Goal: Transaction & Acquisition: Book appointment/travel/reservation

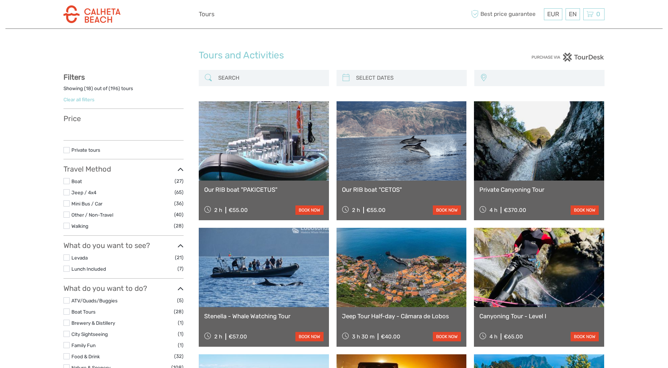
select select
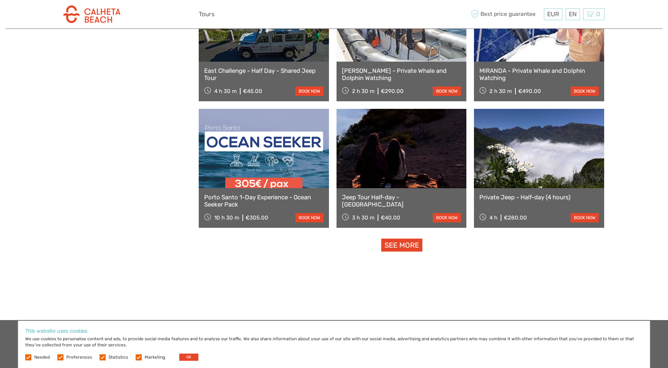
scroll to position [662, 0]
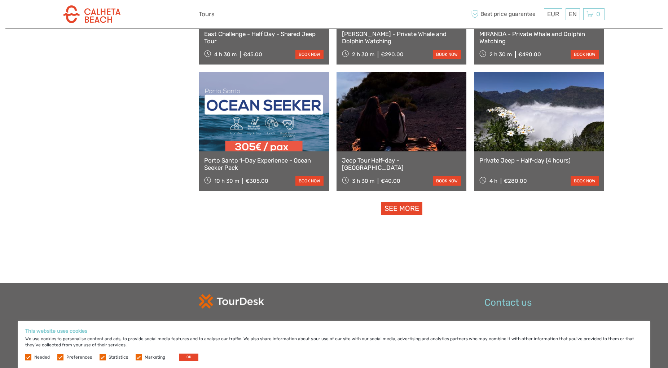
click at [313, 181] on link "book now" at bounding box center [309, 180] width 28 height 9
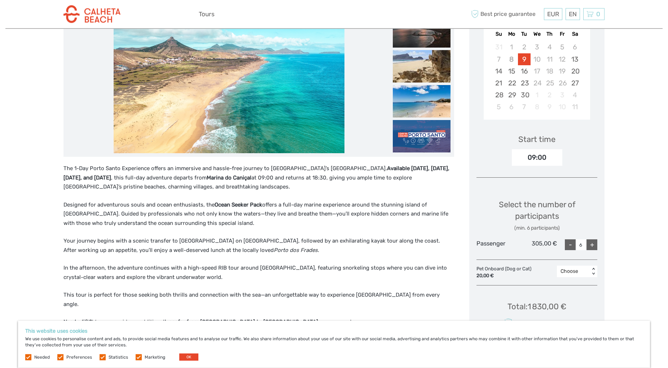
scroll to position [184, 0]
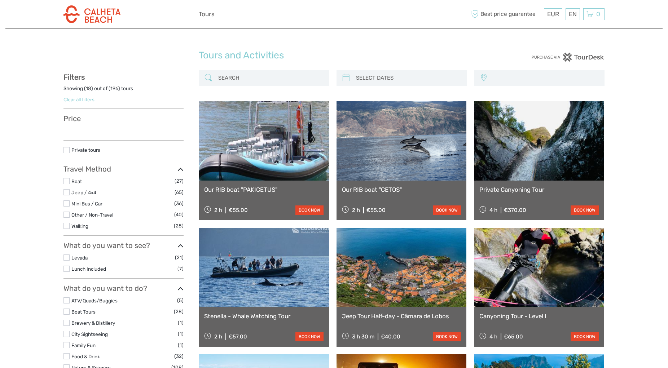
select select
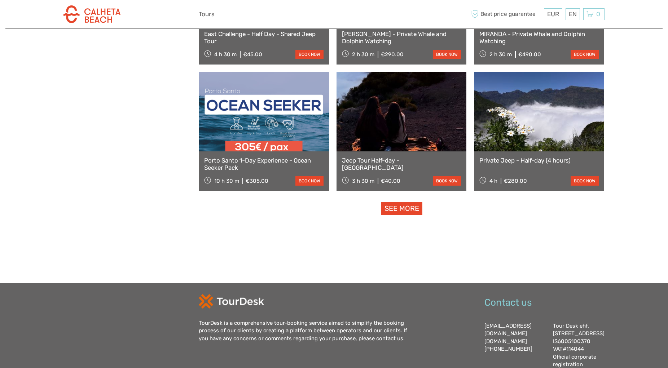
select select
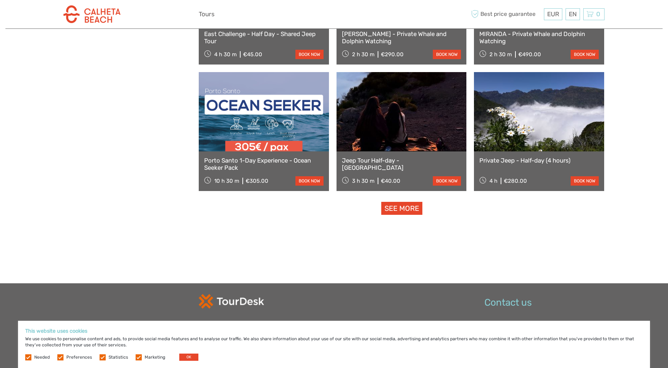
click at [401, 205] on link "See more" at bounding box center [401, 208] width 41 height 13
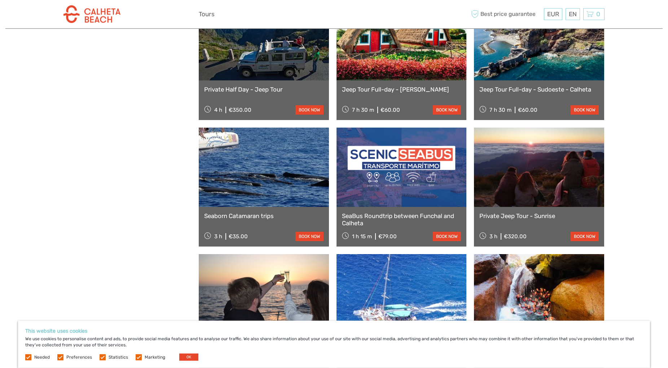
scroll to position [919, 0]
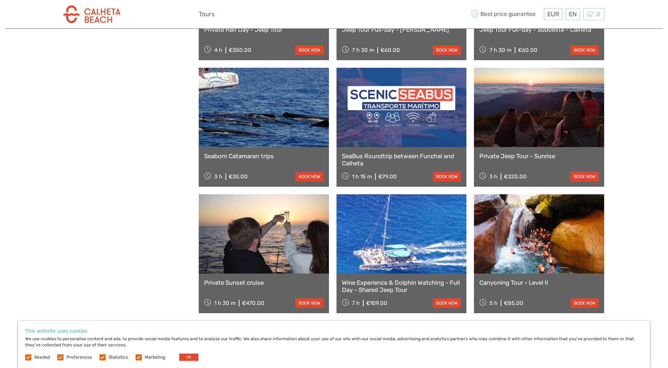
click at [220, 158] on link "Seaborn Catamaran trips" at bounding box center [263, 155] width 119 height 7
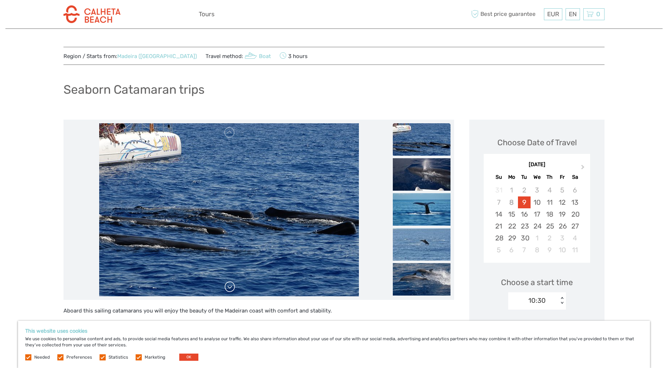
click at [229, 292] on link at bounding box center [230, 287] width 12 height 12
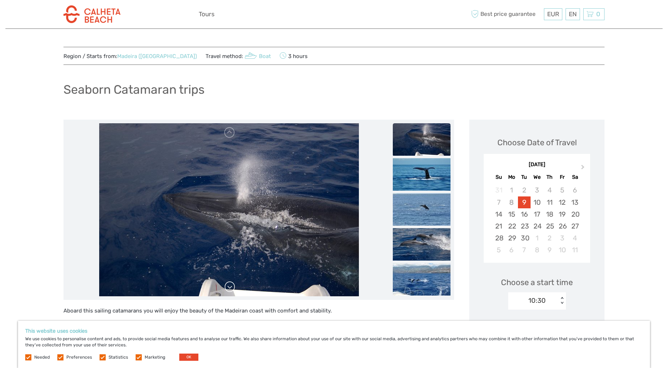
click at [229, 292] on link at bounding box center [230, 287] width 12 height 12
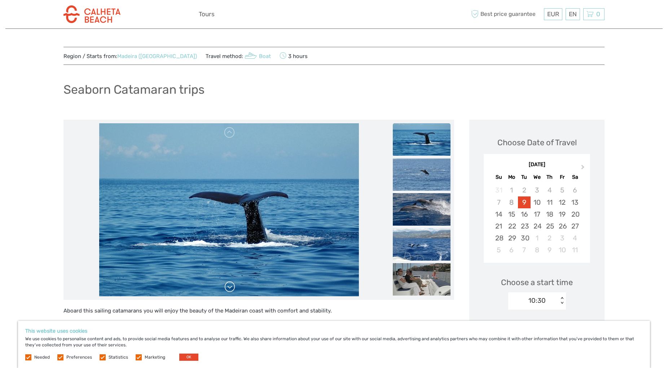
click at [229, 292] on link at bounding box center [230, 287] width 12 height 12
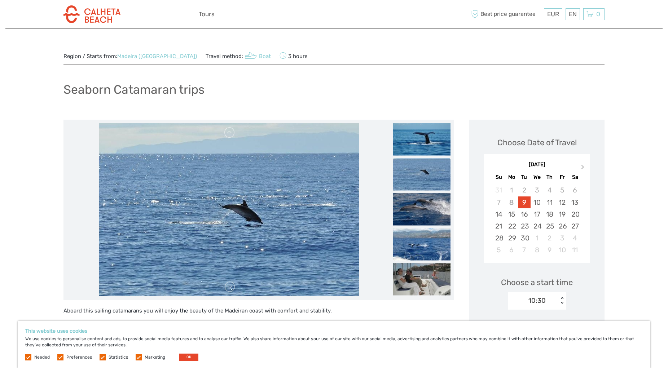
scroll to position [37, 0]
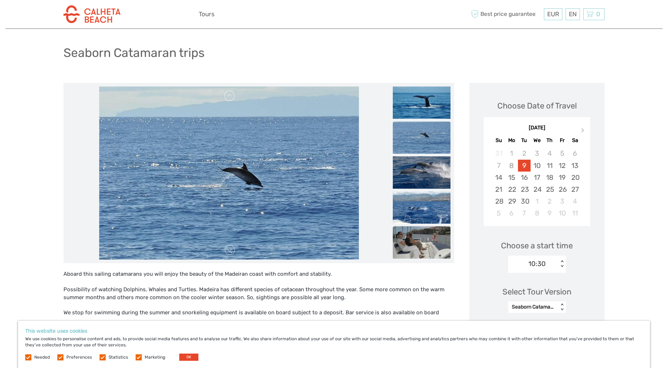
click at [418, 249] on img at bounding box center [422, 242] width 58 height 32
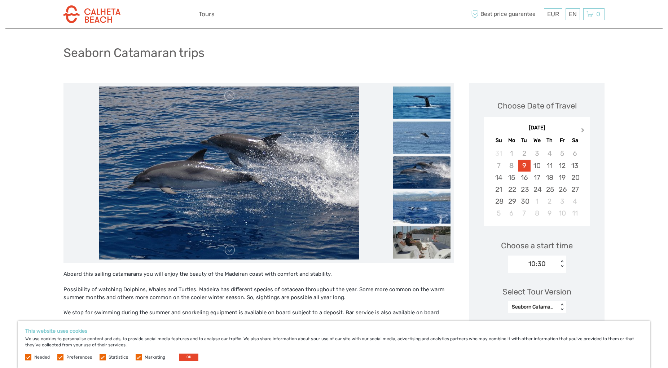
click at [583, 129] on span "Next Month" at bounding box center [583, 132] width 0 height 10
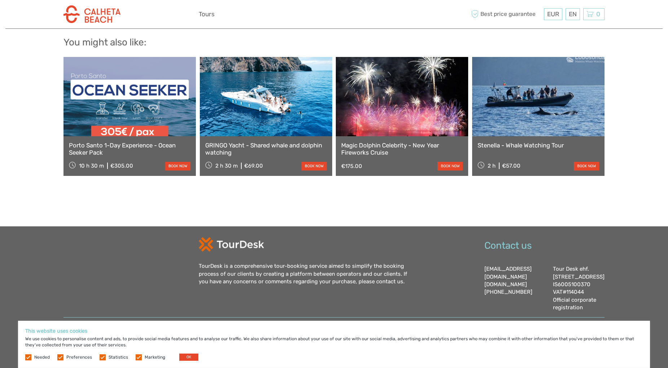
scroll to position [645, 0]
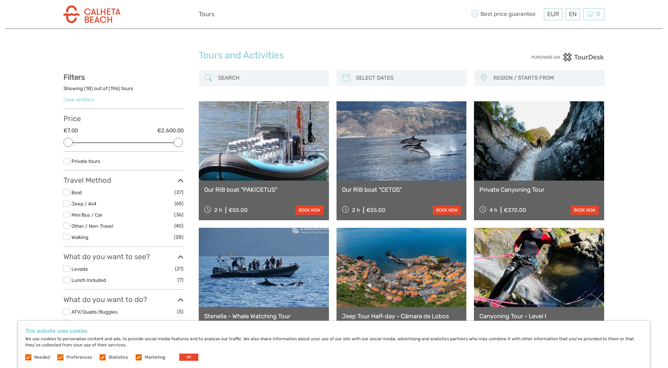
select select
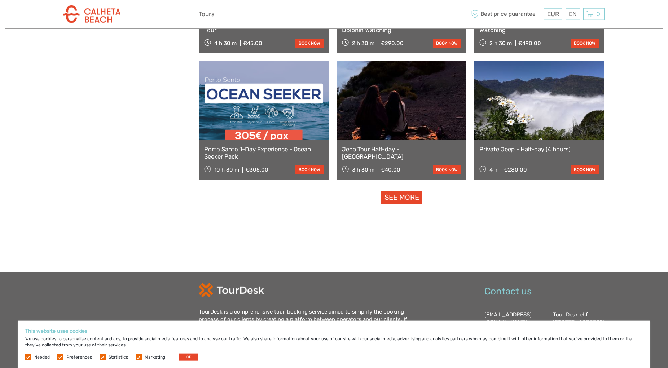
scroll to position [654, 0]
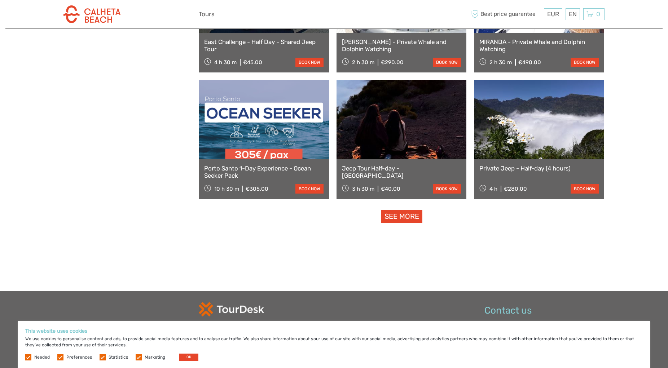
click at [400, 218] on link "See more" at bounding box center [401, 216] width 41 height 13
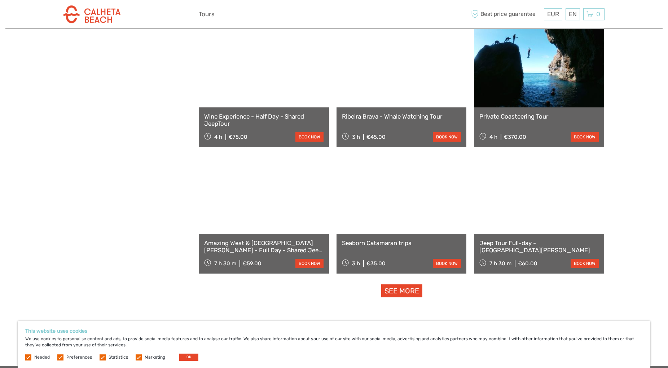
scroll to position [1353, 0]
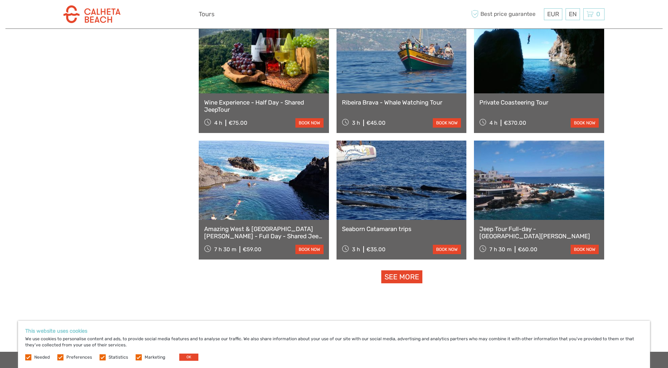
click at [404, 281] on link "See more" at bounding box center [401, 276] width 41 height 13
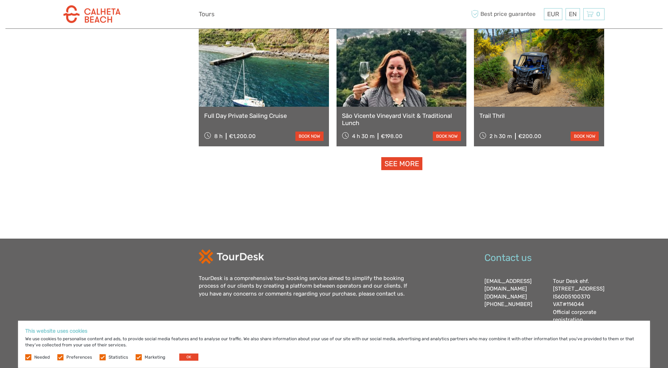
scroll to position [2246, 0]
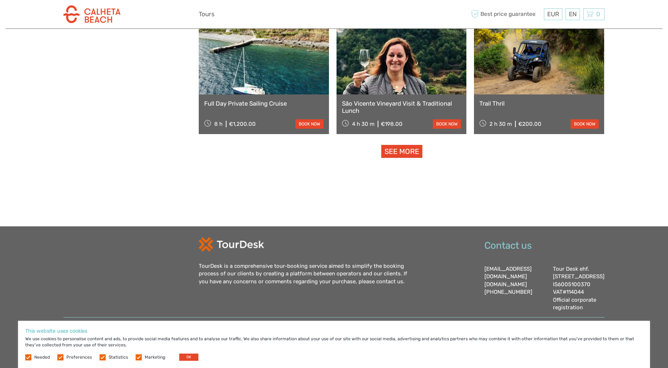
click at [393, 148] on link "See more" at bounding box center [401, 151] width 41 height 13
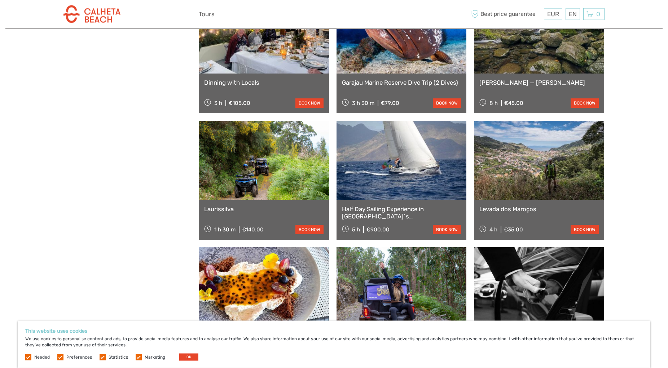
scroll to position [2663, 0]
